Goal: Task Accomplishment & Management: Complete application form

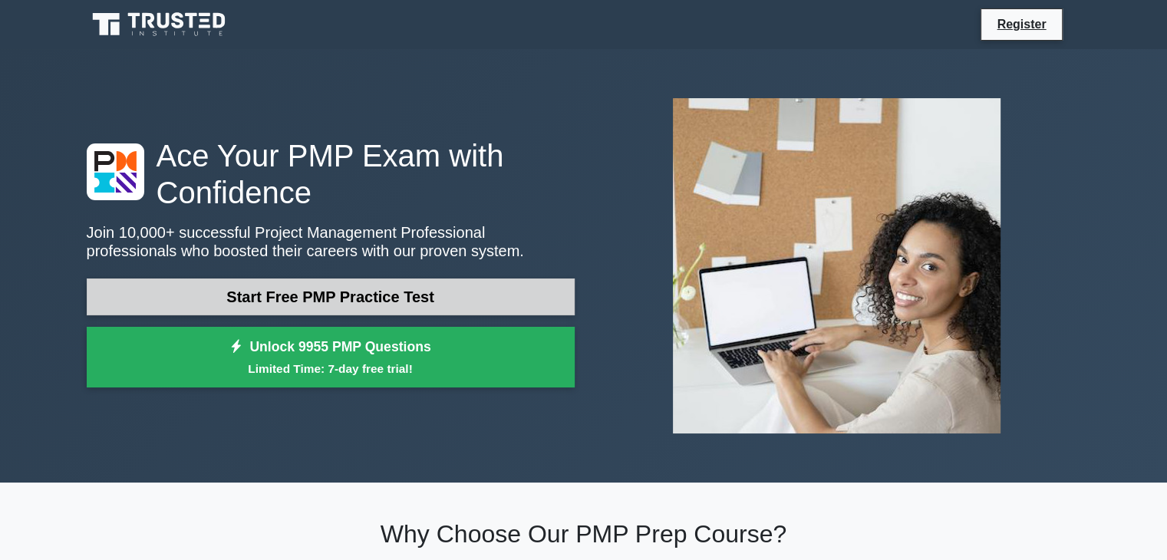
click at [370, 298] on link "Start Free PMP Practice Test" at bounding box center [331, 296] width 488 height 37
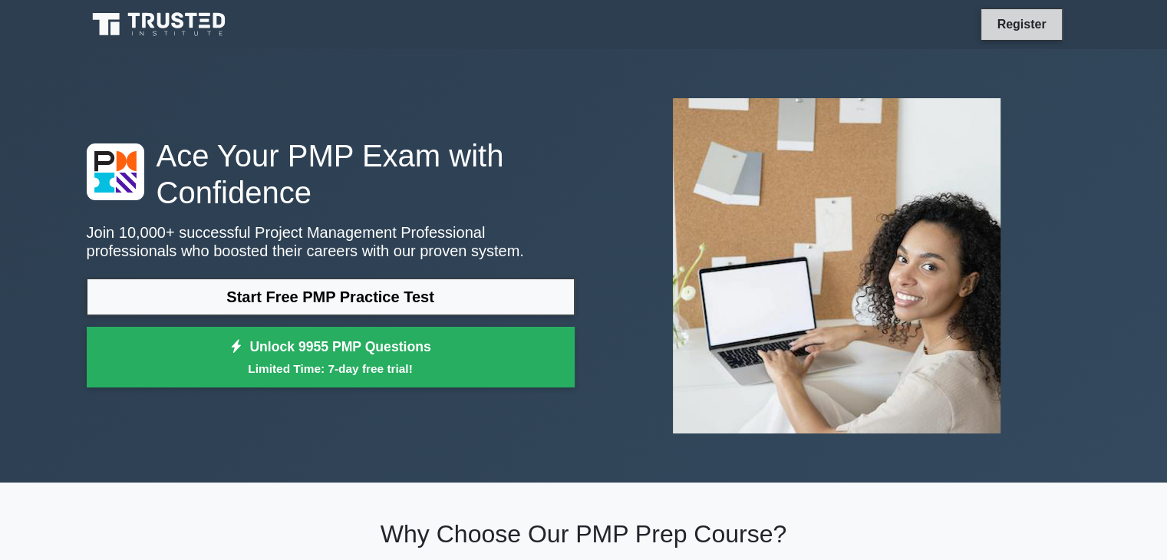
click at [1037, 18] on link "Register" at bounding box center [1021, 24] width 68 height 19
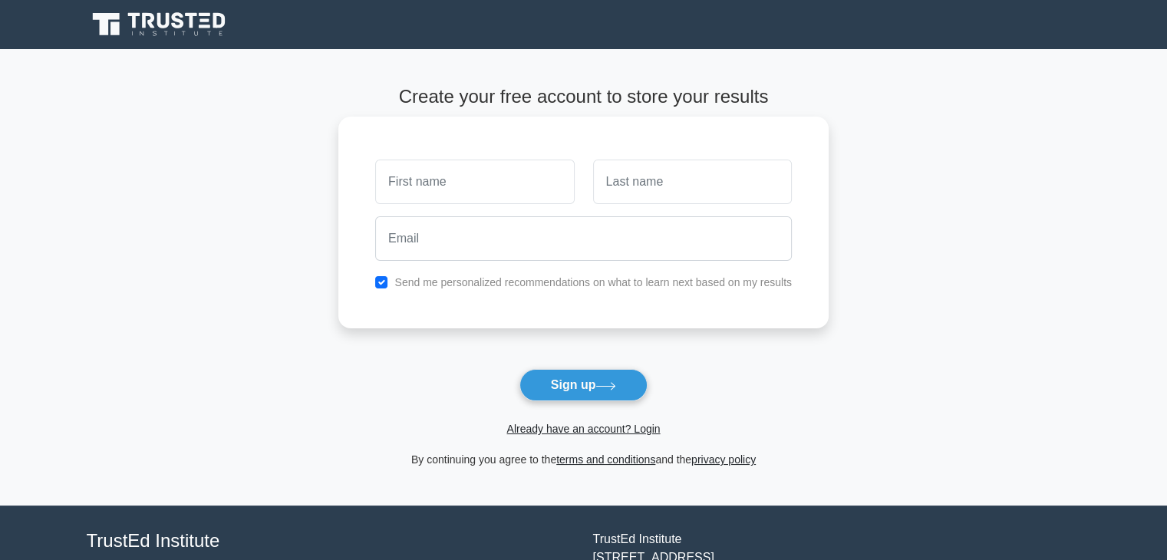
click at [469, 185] on input "text" at bounding box center [474, 182] width 199 height 44
type input "[PERSON_NAME]"
click at [639, 191] on input "text" at bounding box center [692, 182] width 199 height 44
type input "AKROUT"
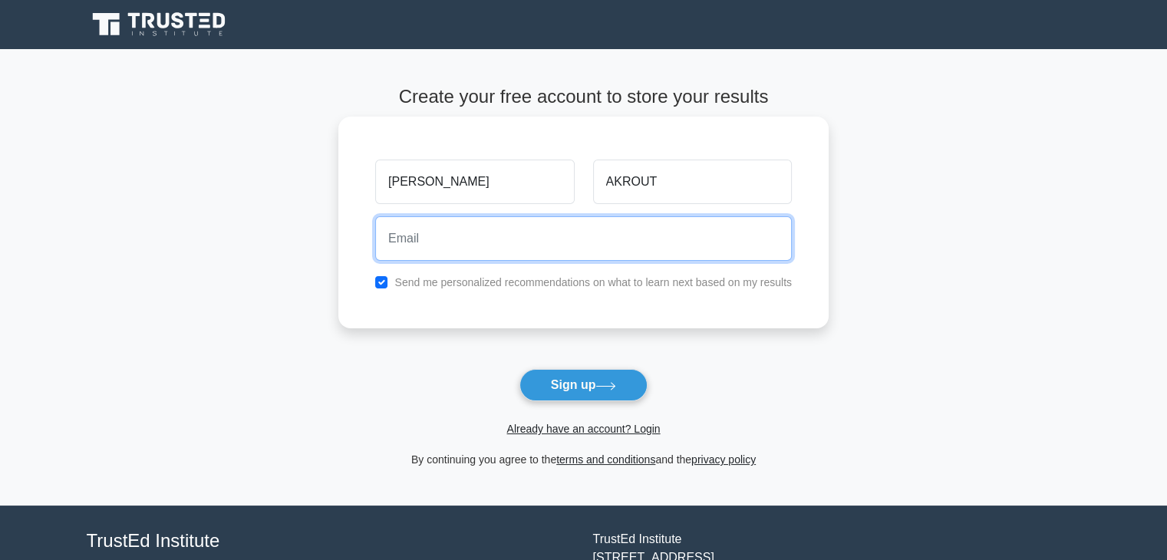
click at [504, 246] on input "email" at bounding box center [583, 238] width 417 height 44
type input "hanen.akrout@sopal.com"
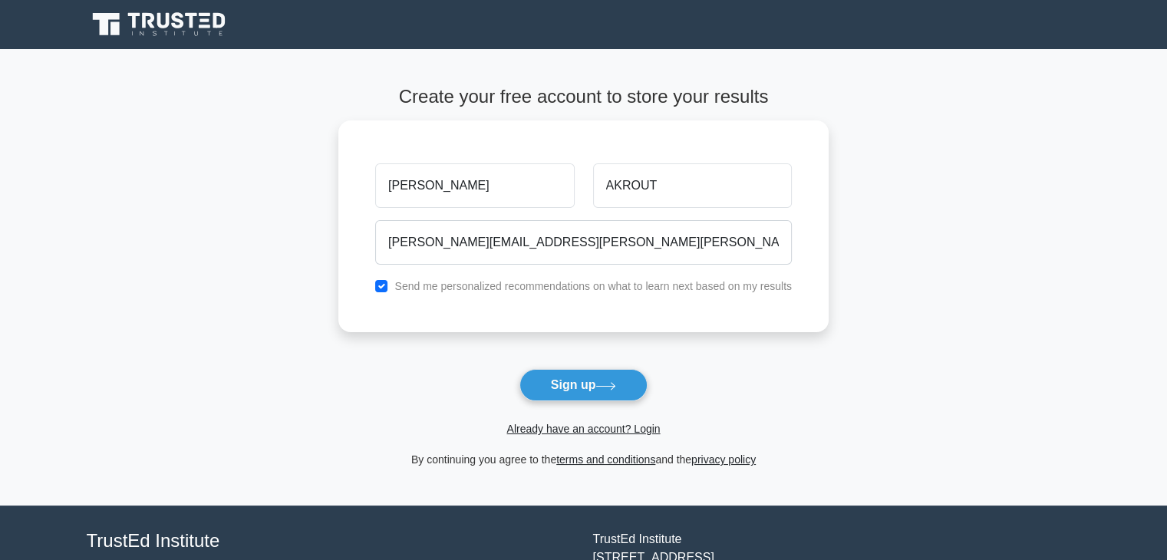
click at [570, 384] on button "Sign up" at bounding box center [583, 385] width 129 height 32
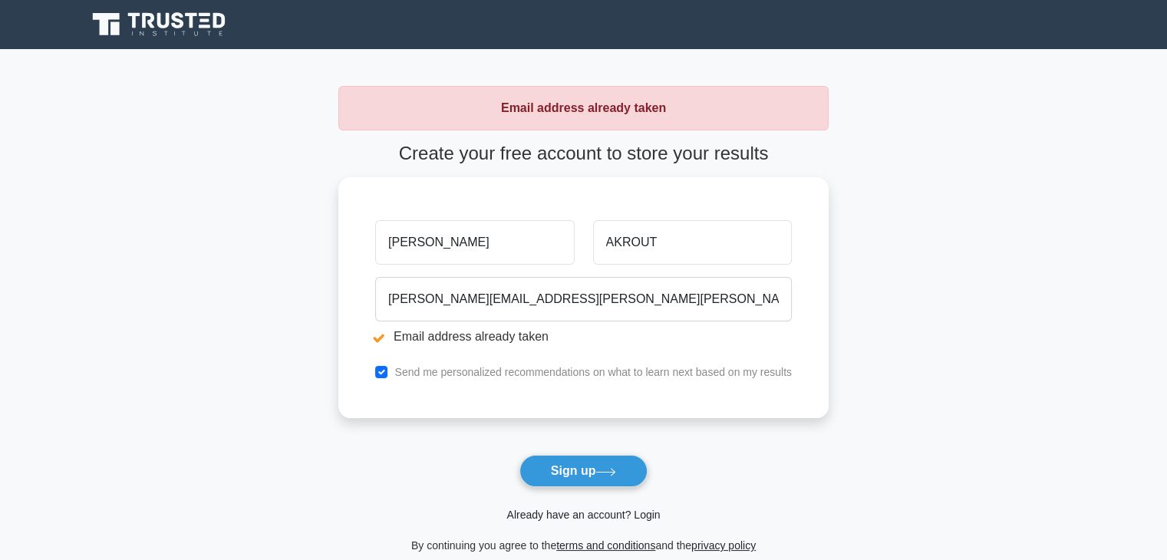
click at [582, 516] on link "Already have an account? Login" at bounding box center [582, 515] width 153 height 12
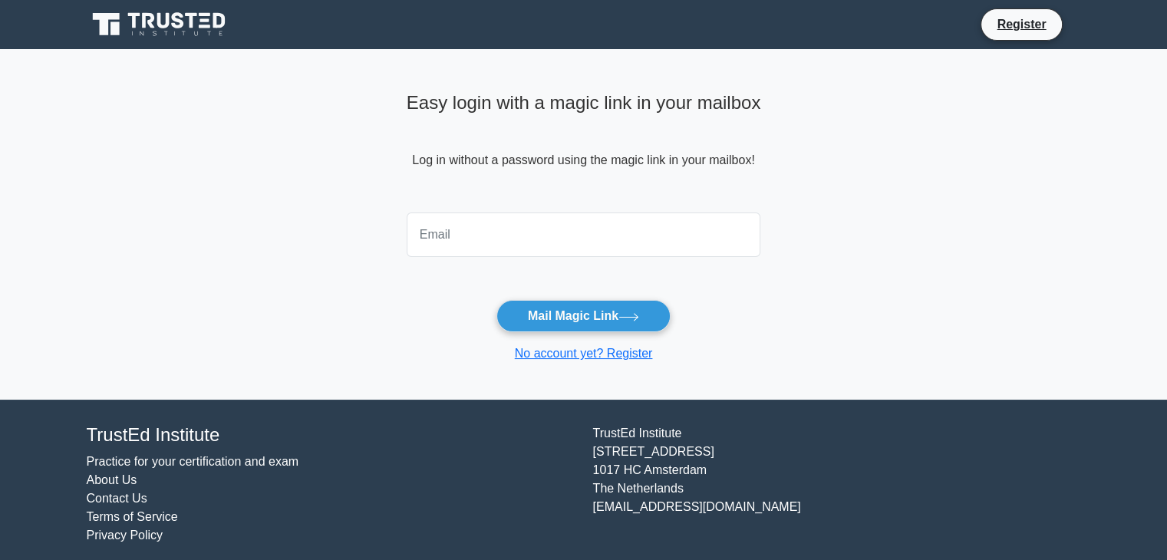
click at [475, 236] on input "email" at bounding box center [584, 235] width 354 height 44
type input "[PERSON_NAME][EMAIL_ADDRESS][PERSON_NAME][PERSON_NAME][DOMAIN_NAME]"
drag, startPoint x: 567, startPoint y: 314, endPoint x: 322, endPoint y: 325, distance: 245.0
click at [566, 314] on button "Mail Magic Link" at bounding box center [583, 316] width 174 height 32
